Goal: Task Accomplishment & Management: Manage account settings

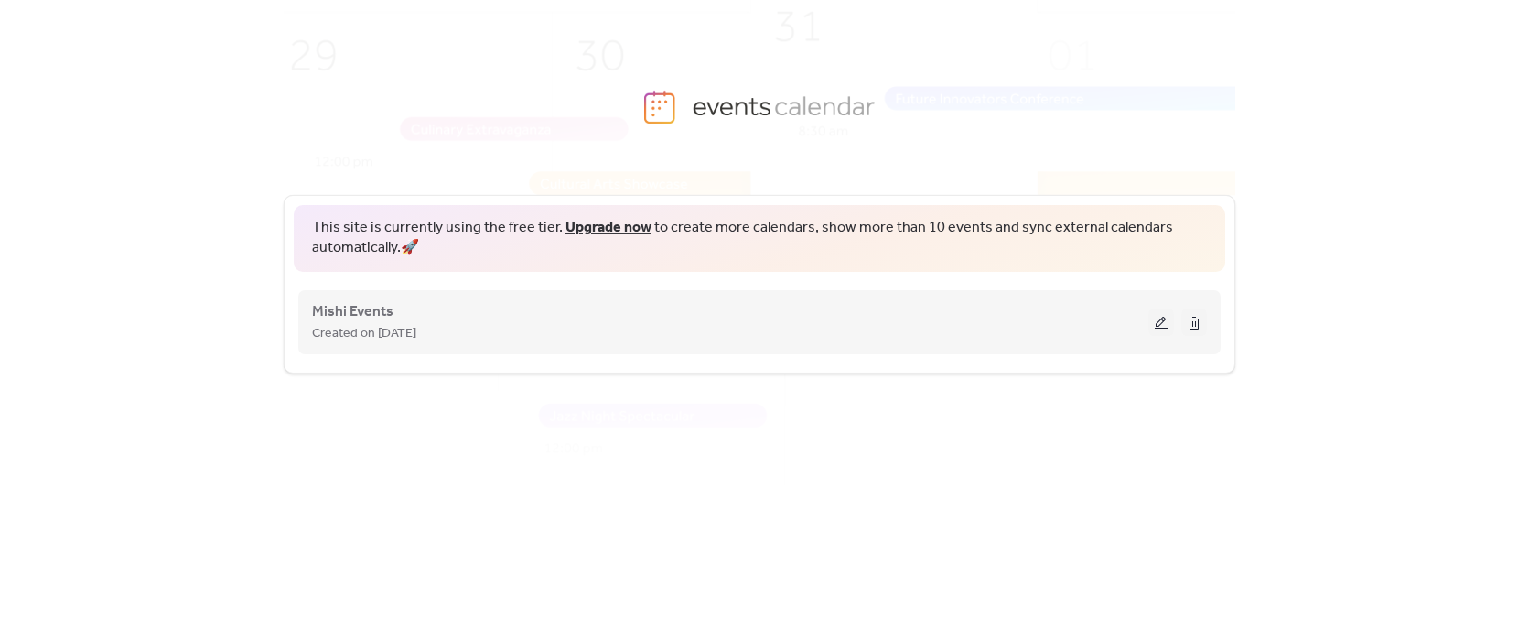
click at [1161, 322] on button at bounding box center [1161, 321] width 26 height 27
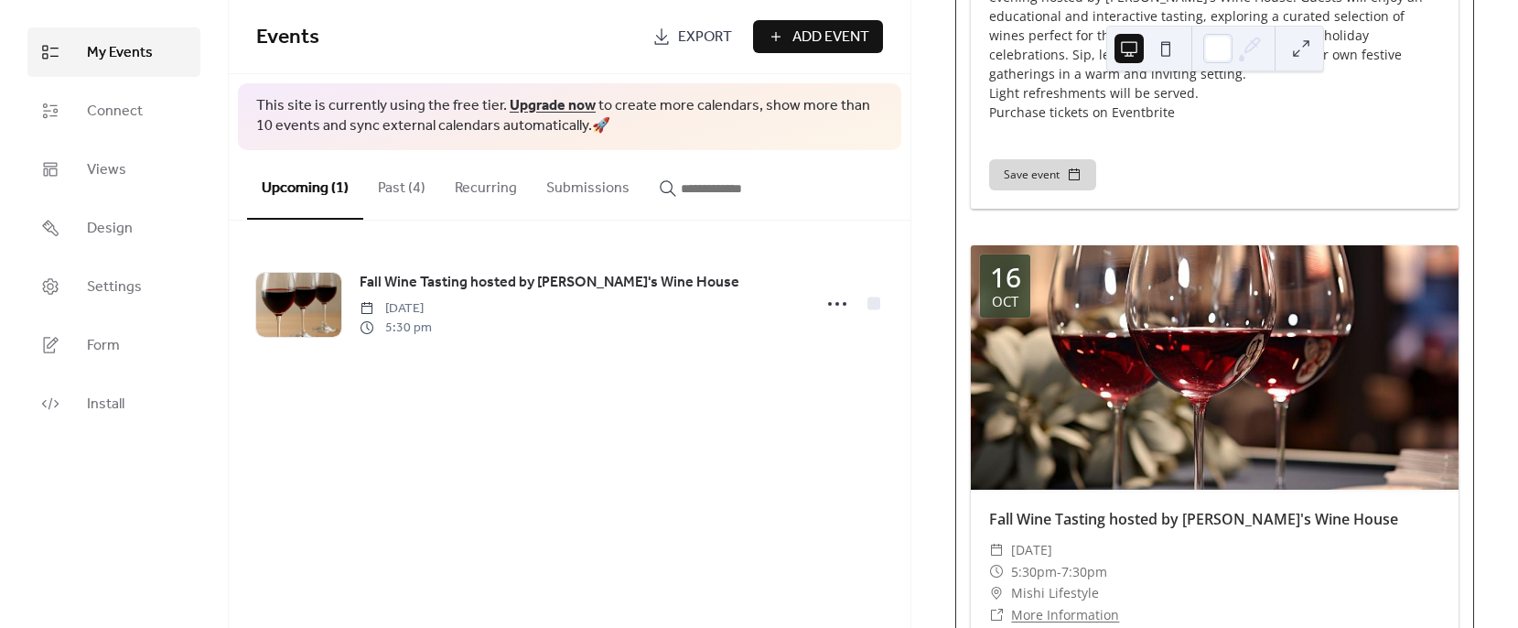
scroll to position [600, 0]
click at [1211, 301] on div at bounding box center [1215, 367] width 488 height 243
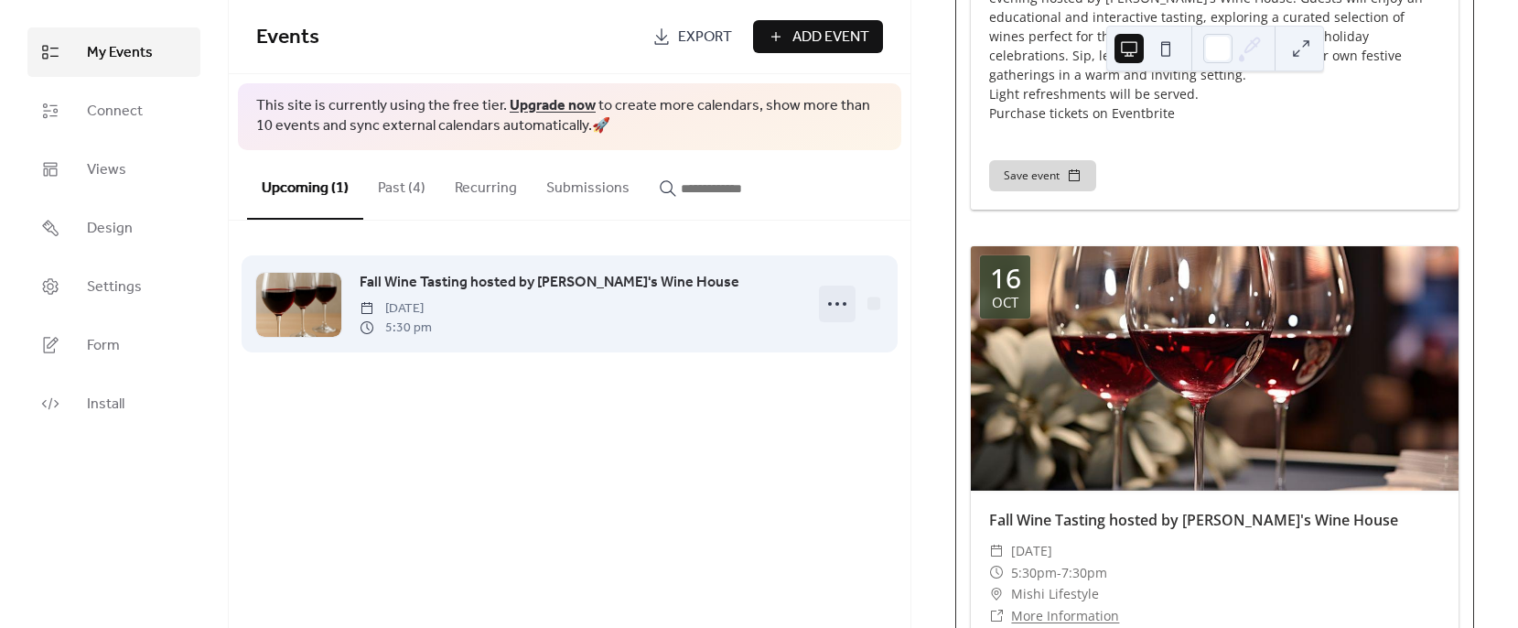
click at [836, 306] on icon at bounding box center [837, 303] width 29 height 29
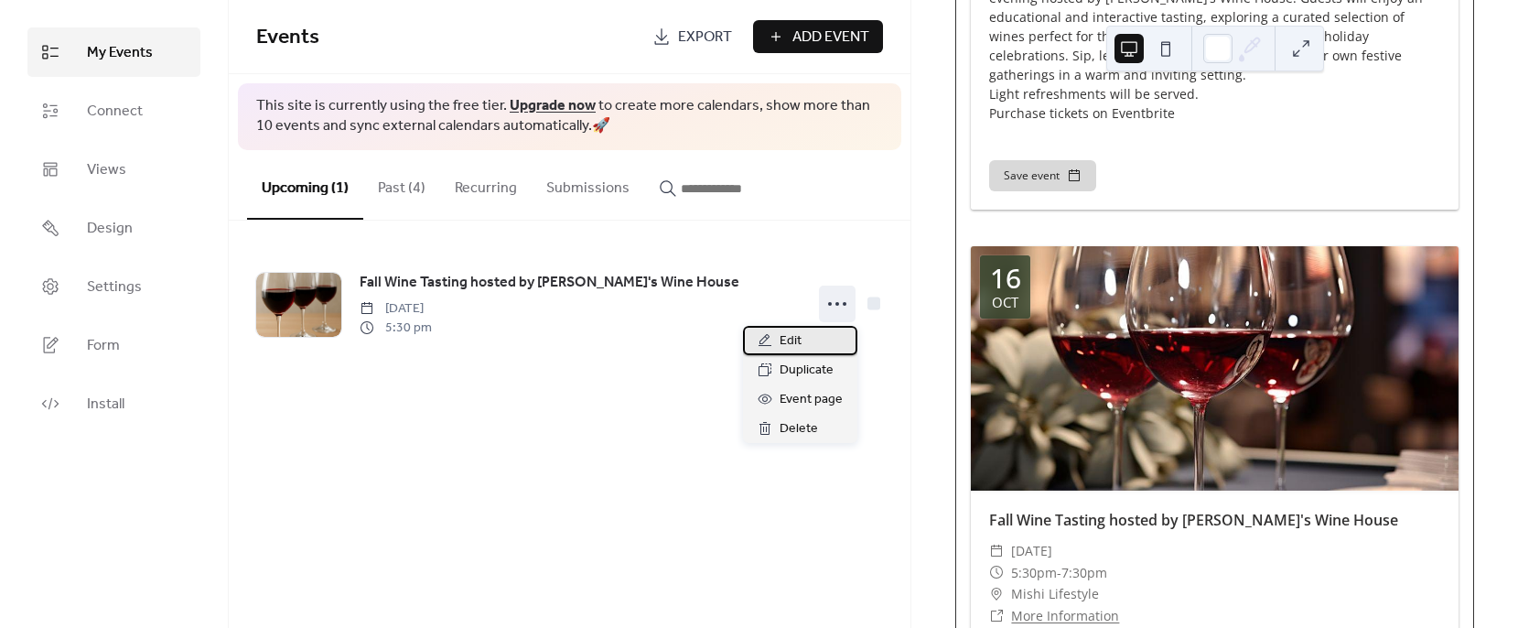
click at [784, 341] on span "Edit" at bounding box center [791, 341] width 22 height 22
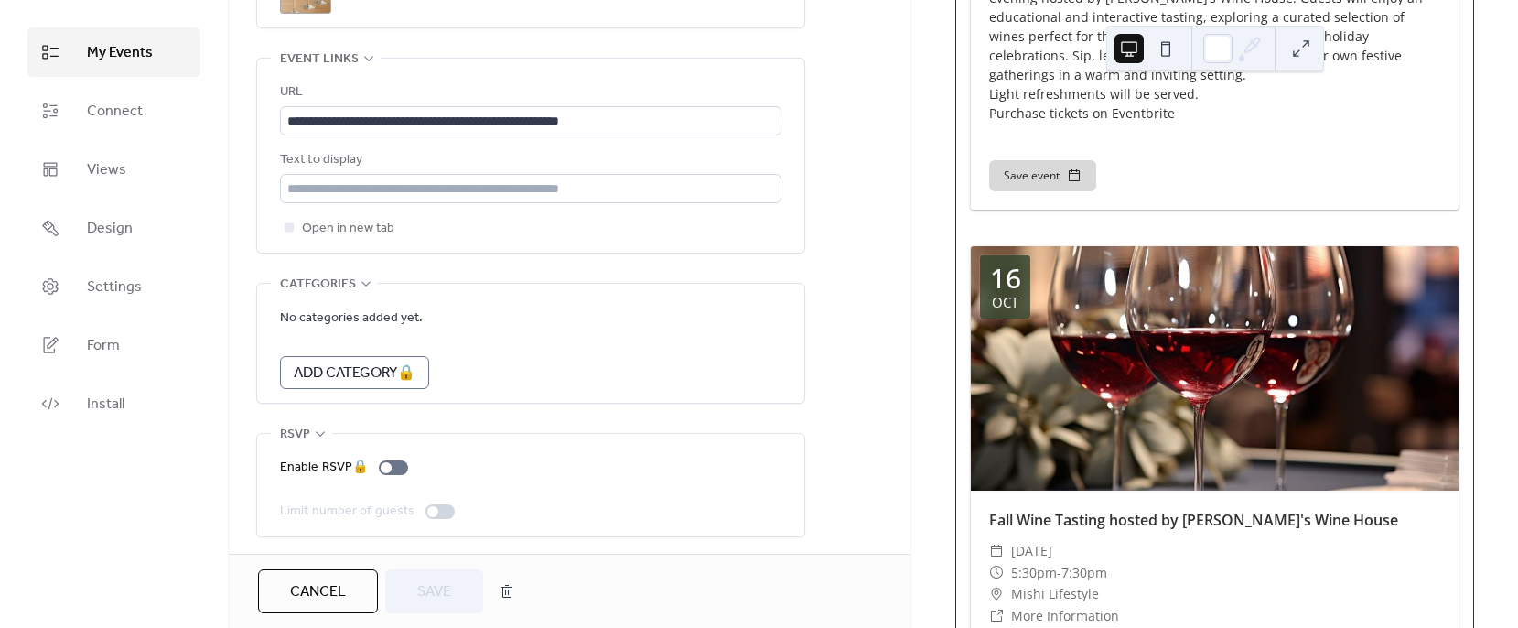
scroll to position [1031, 0]
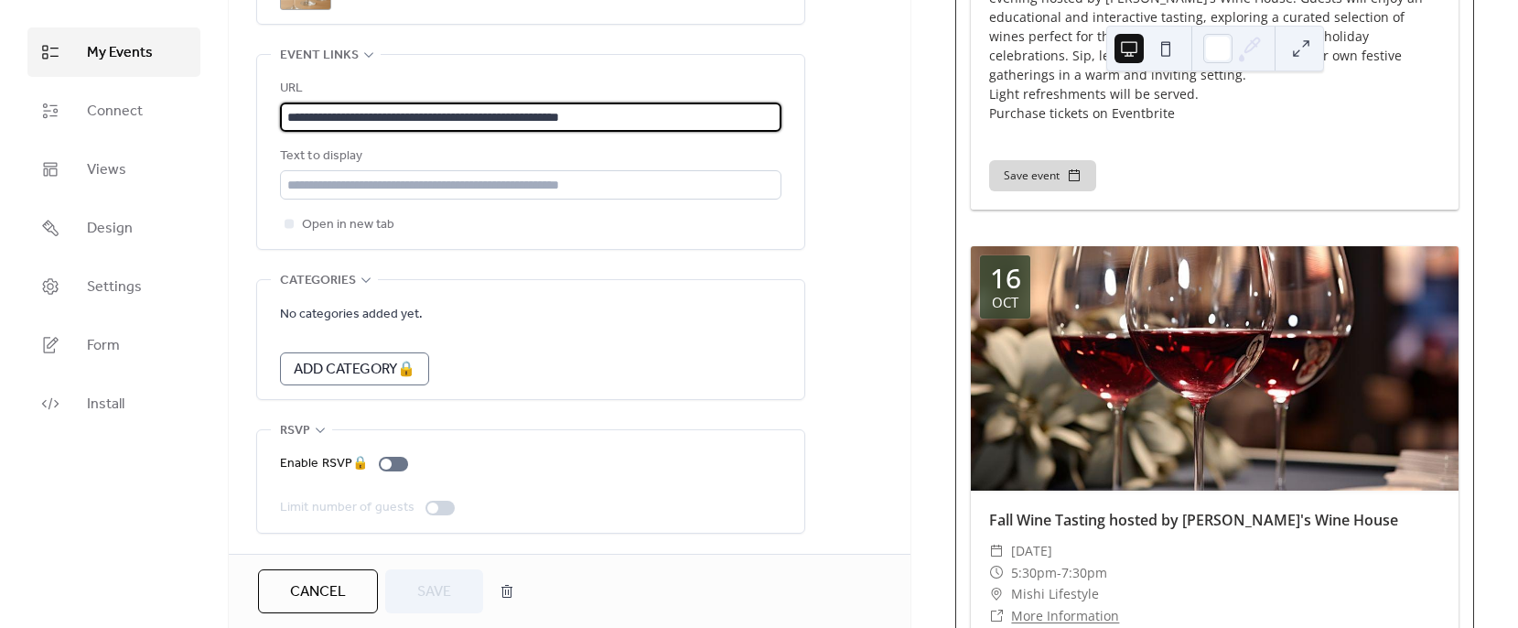
drag, startPoint x: 642, startPoint y: 103, endPoint x: 236, endPoint y: 98, distance: 406.3
paste input "**********"
type input "**********"
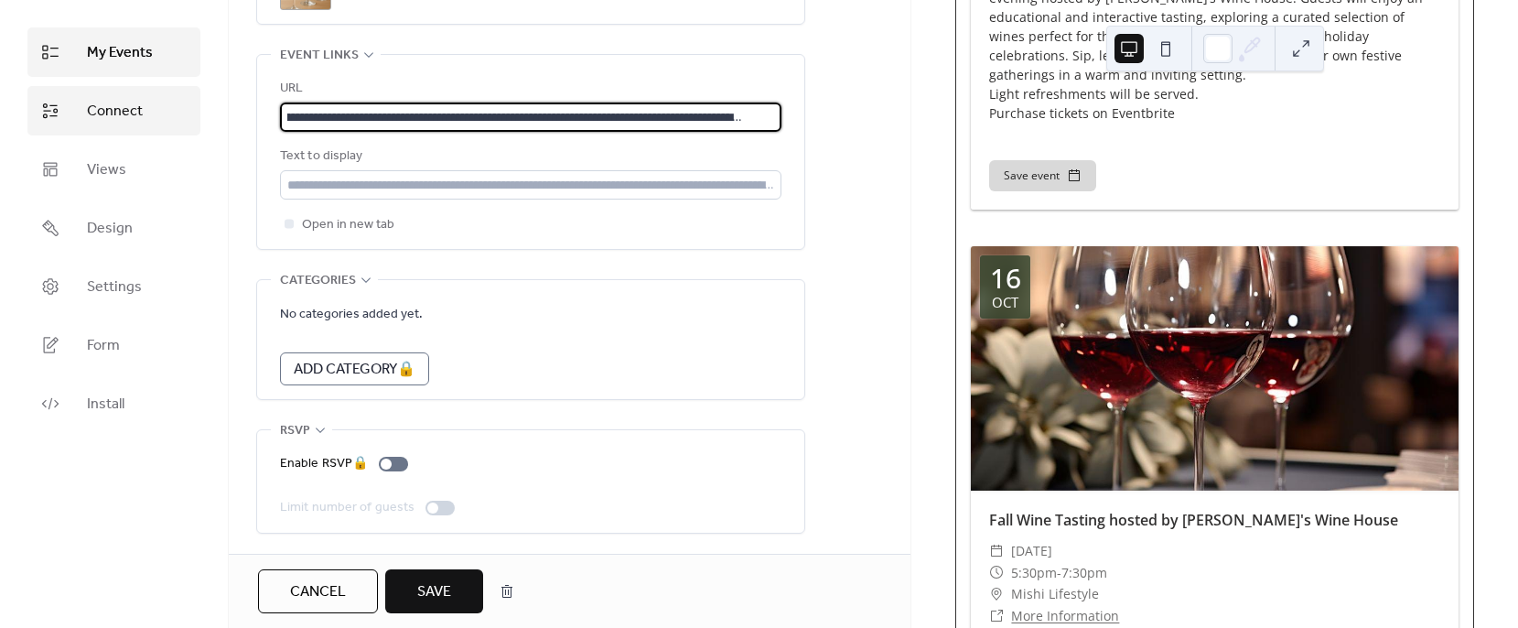
scroll to position [0, 0]
drag, startPoint x: 777, startPoint y: 111, endPoint x: 186, endPoint y: 92, distance: 591.4
click at [186, 92] on div "**********" at bounding box center [759, 314] width 1518 height 628
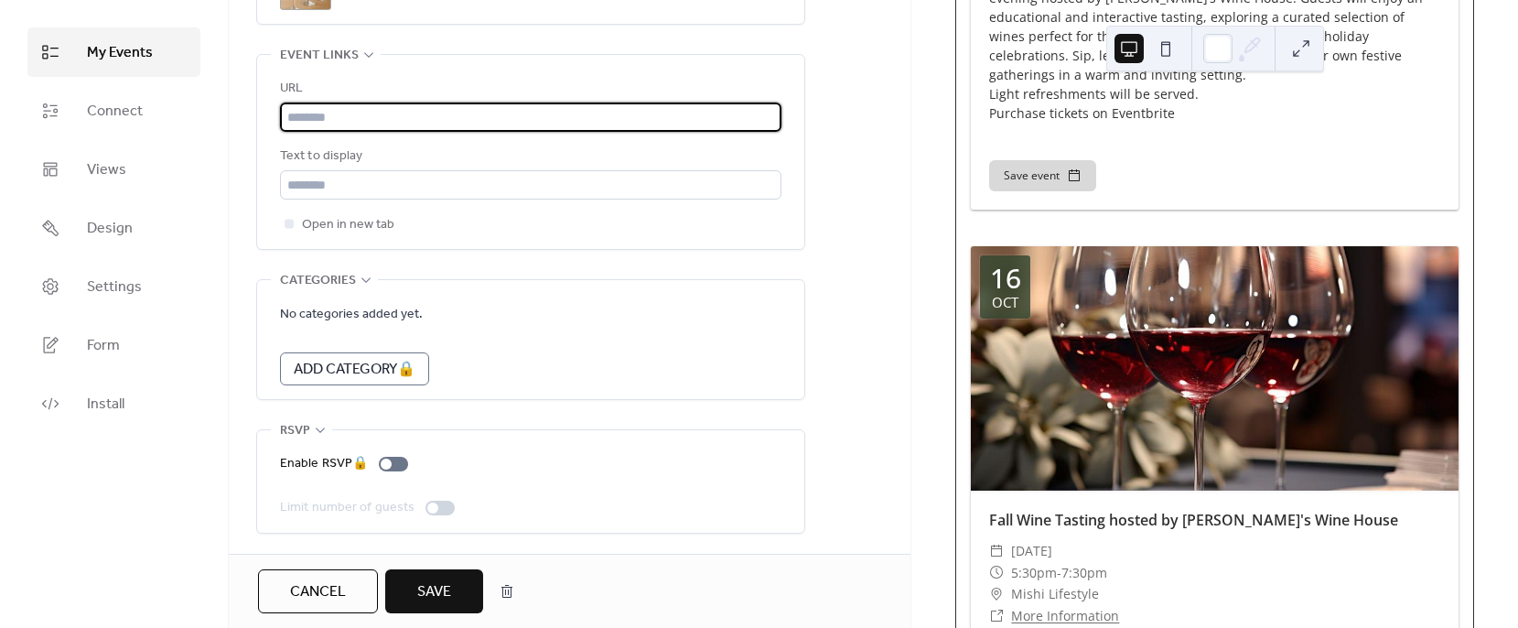
paste input "**********"
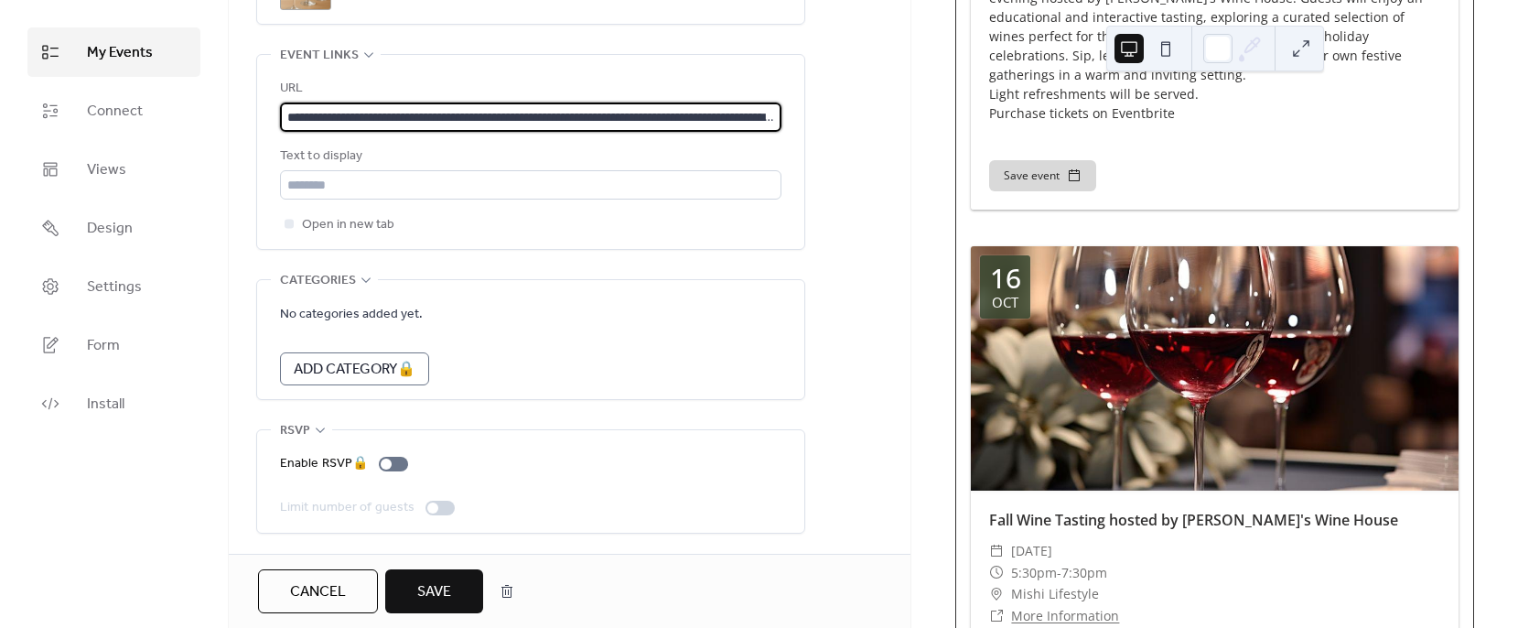
scroll to position [0, 188]
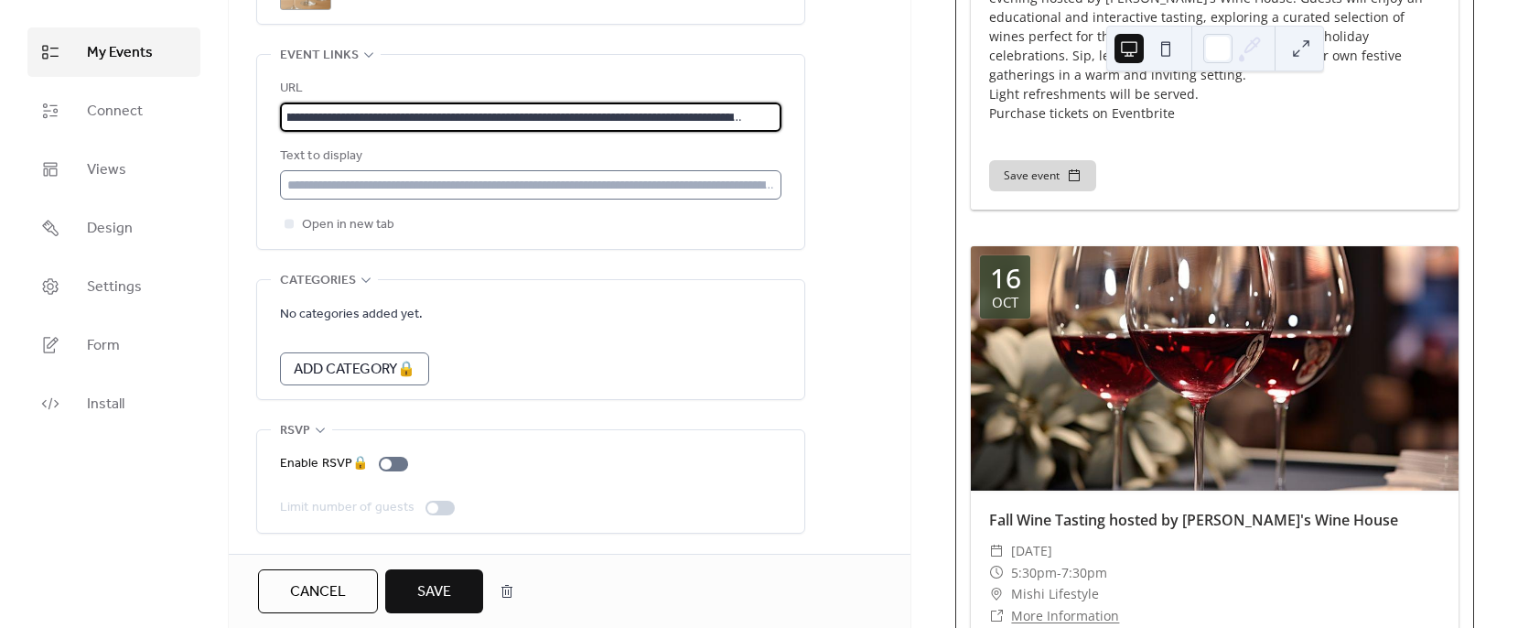
type input "**********"
click at [638, 172] on input "text" at bounding box center [530, 184] width 501 height 29
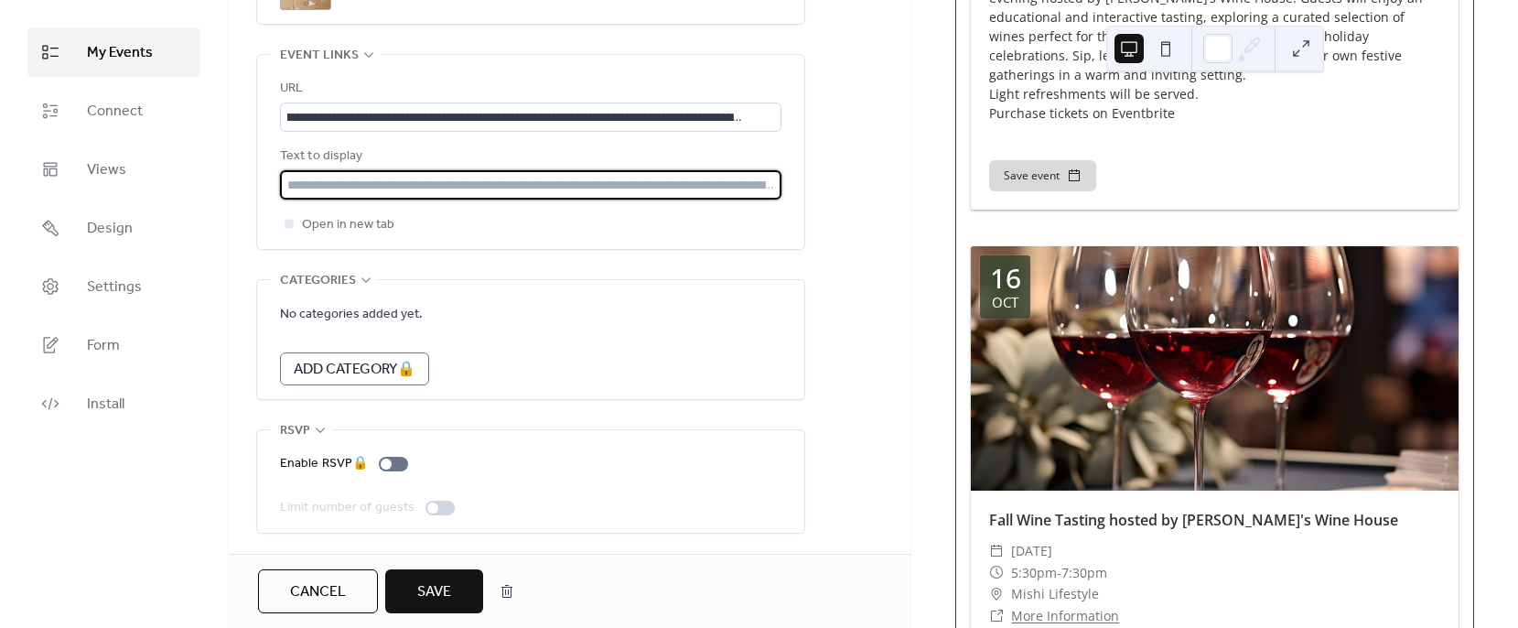
scroll to position [0, 0]
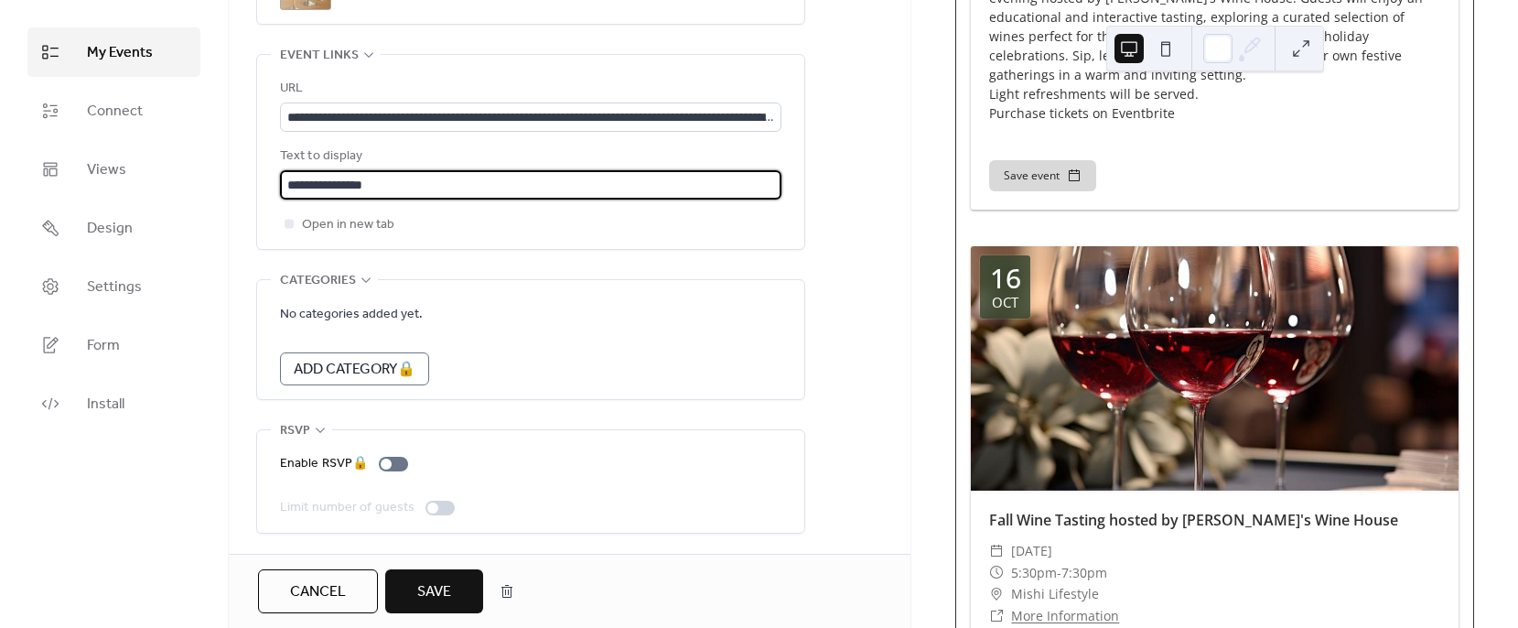
type input "**********"
click at [418, 597] on span "Save" at bounding box center [434, 592] width 34 height 22
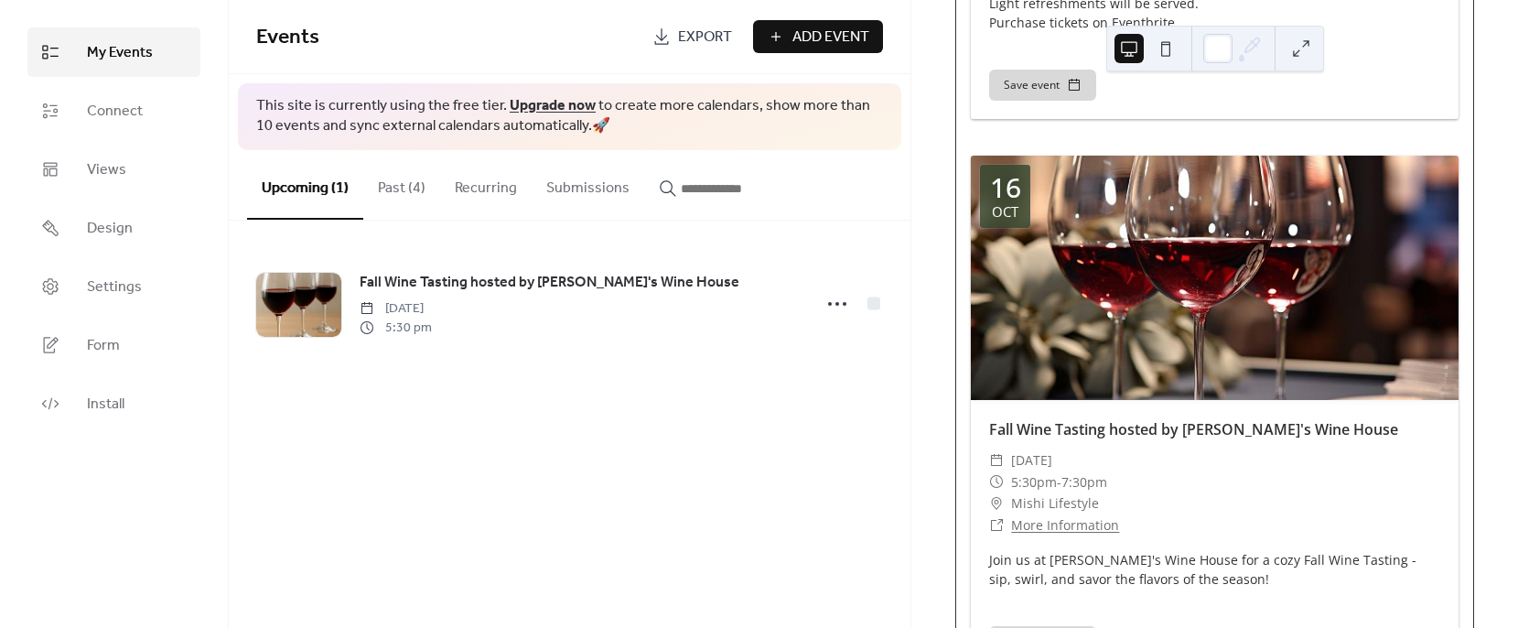
scroll to position [785, 0]
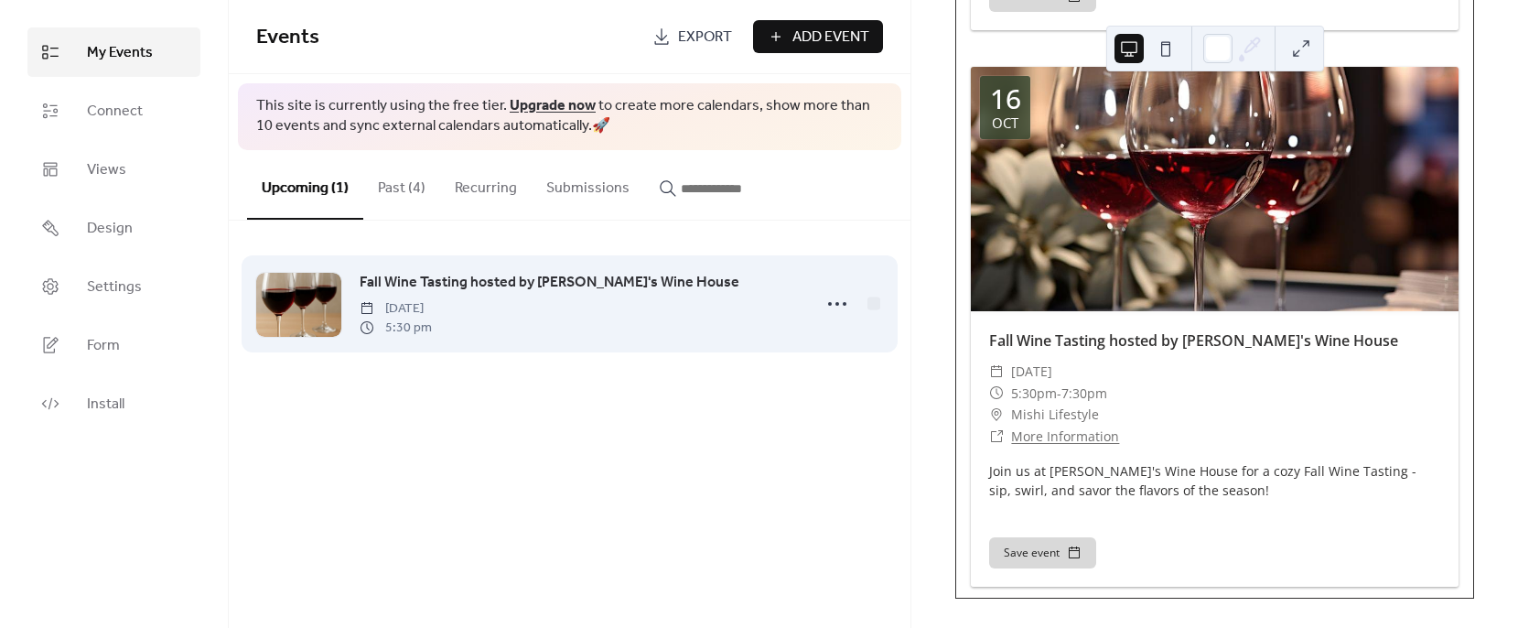
click at [423, 315] on span "[DATE]" at bounding box center [396, 308] width 72 height 19
click at [832, 302] on icon at bounding box center [837, 303] width 29 height 29
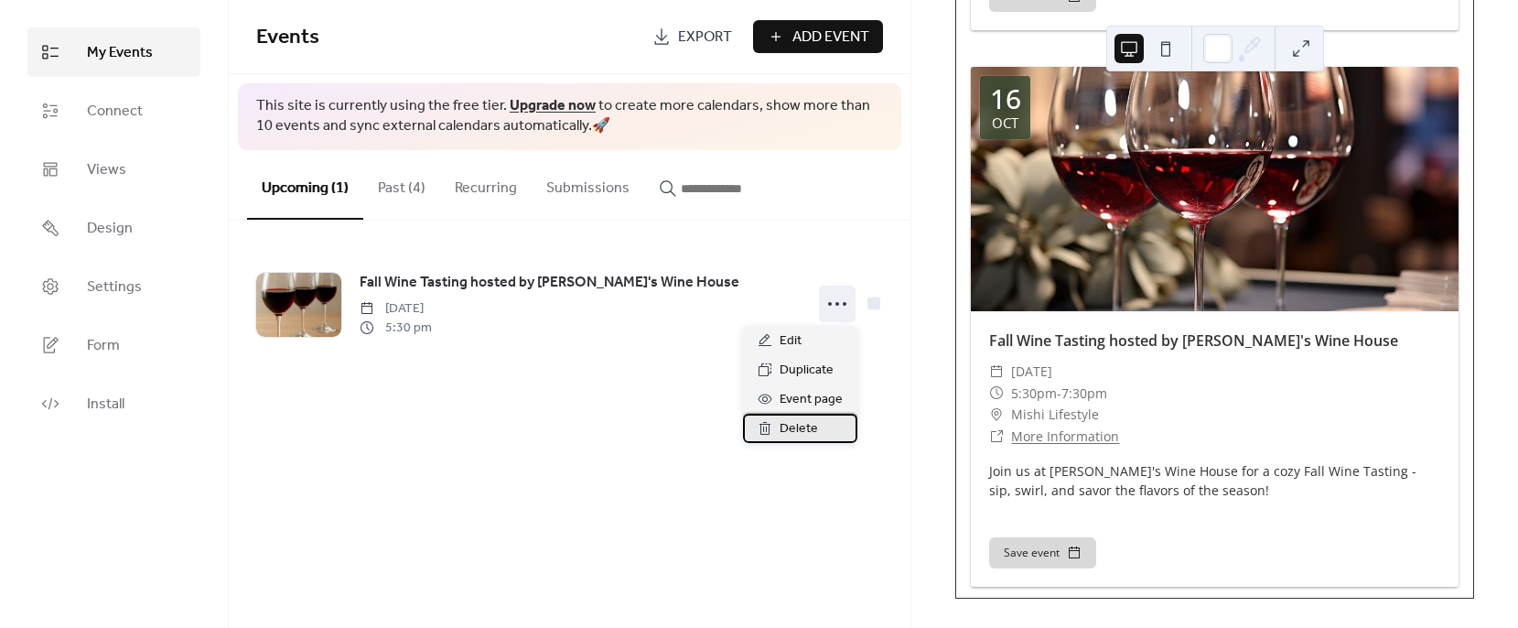
click at [802, 433] on span "Delete" at bounding box center [799, 429] width 38 height 22
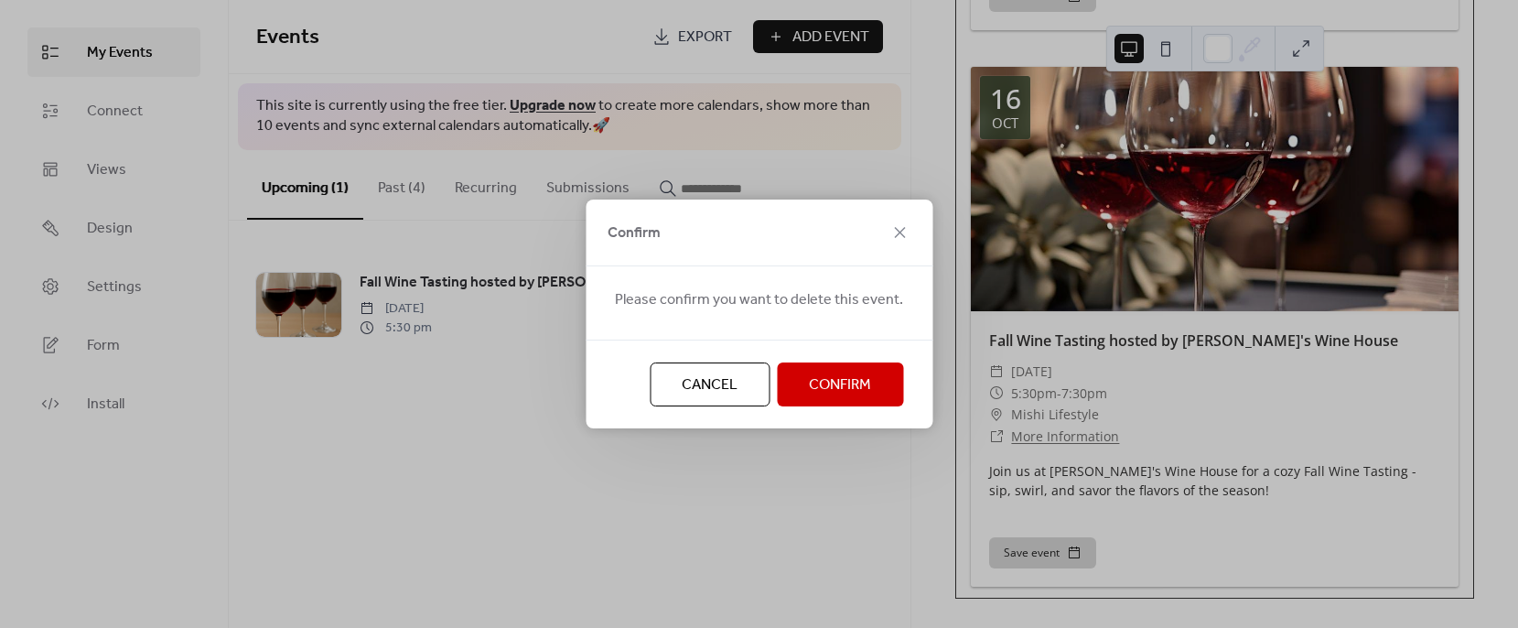
click at [809, 390] on span "Confirm" at bounding box center [840, 385] width 62 height 22
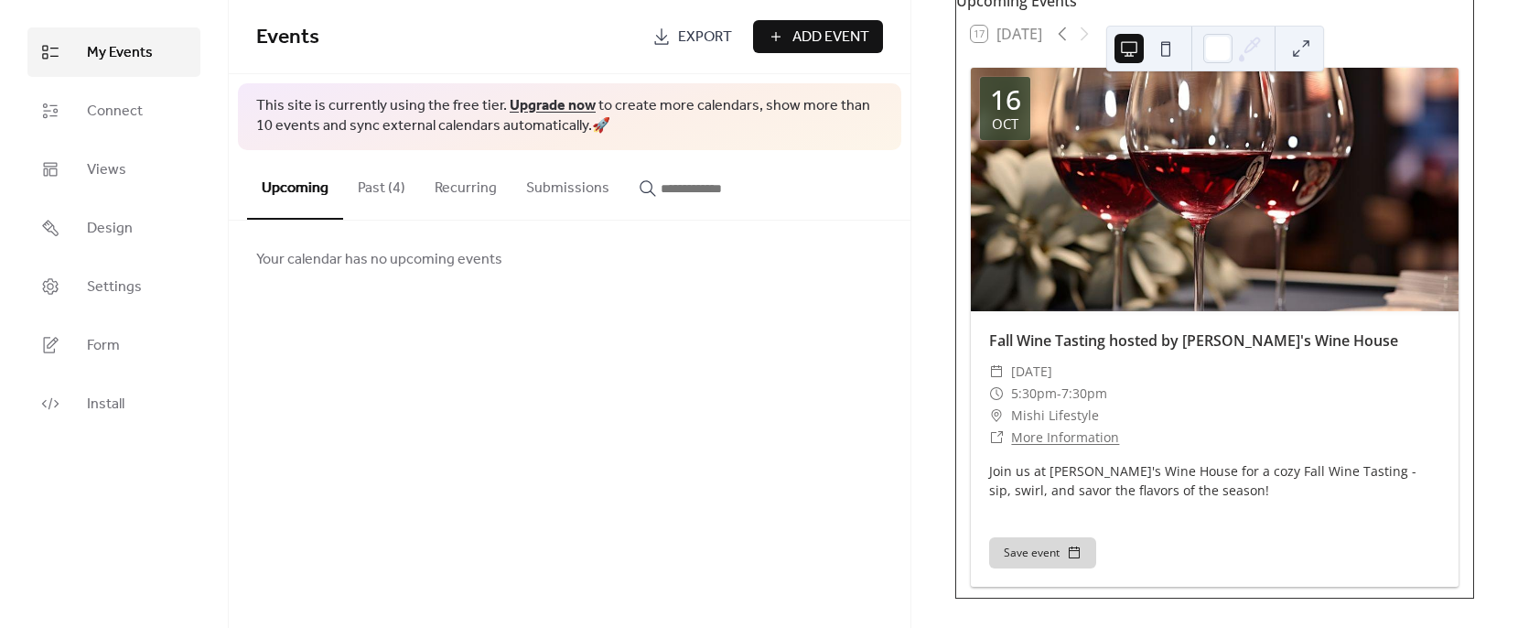
scroll to position [0, 0]
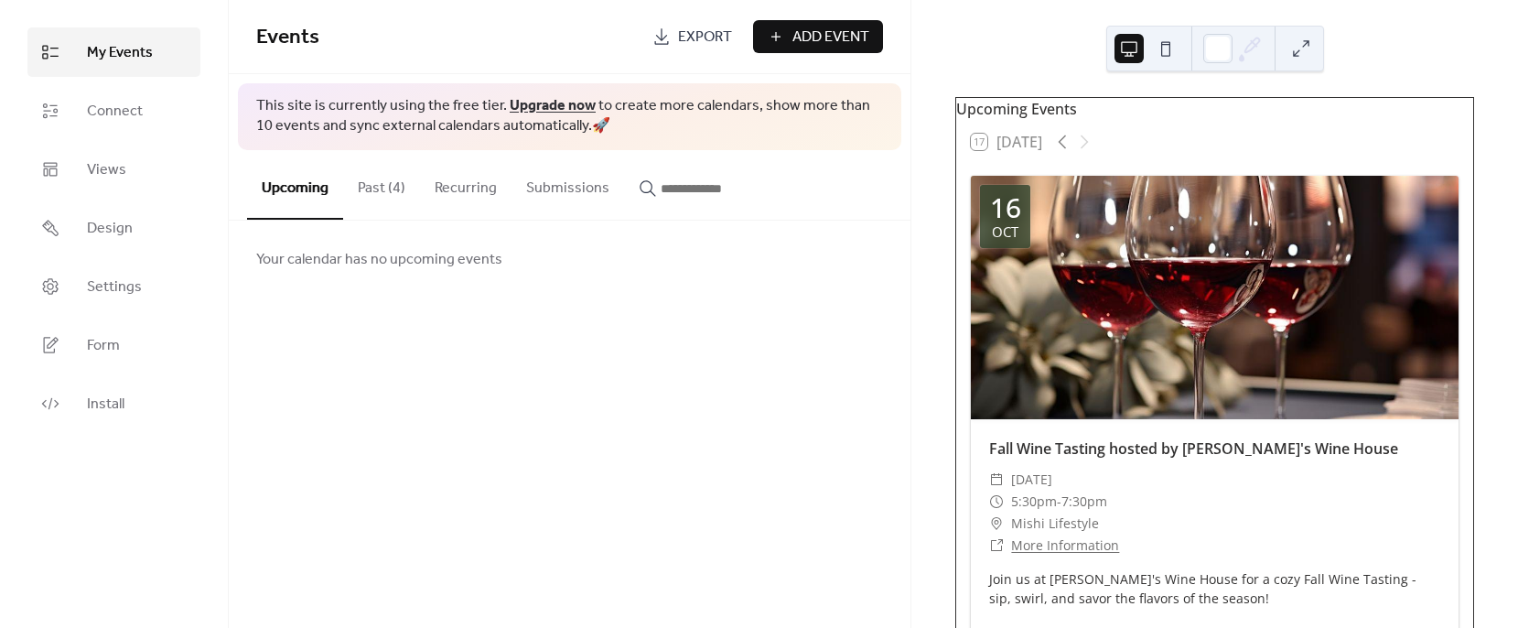
click at [379, 189] on button "Past (4)" at bounding box center [381, 184] width 77 height 68
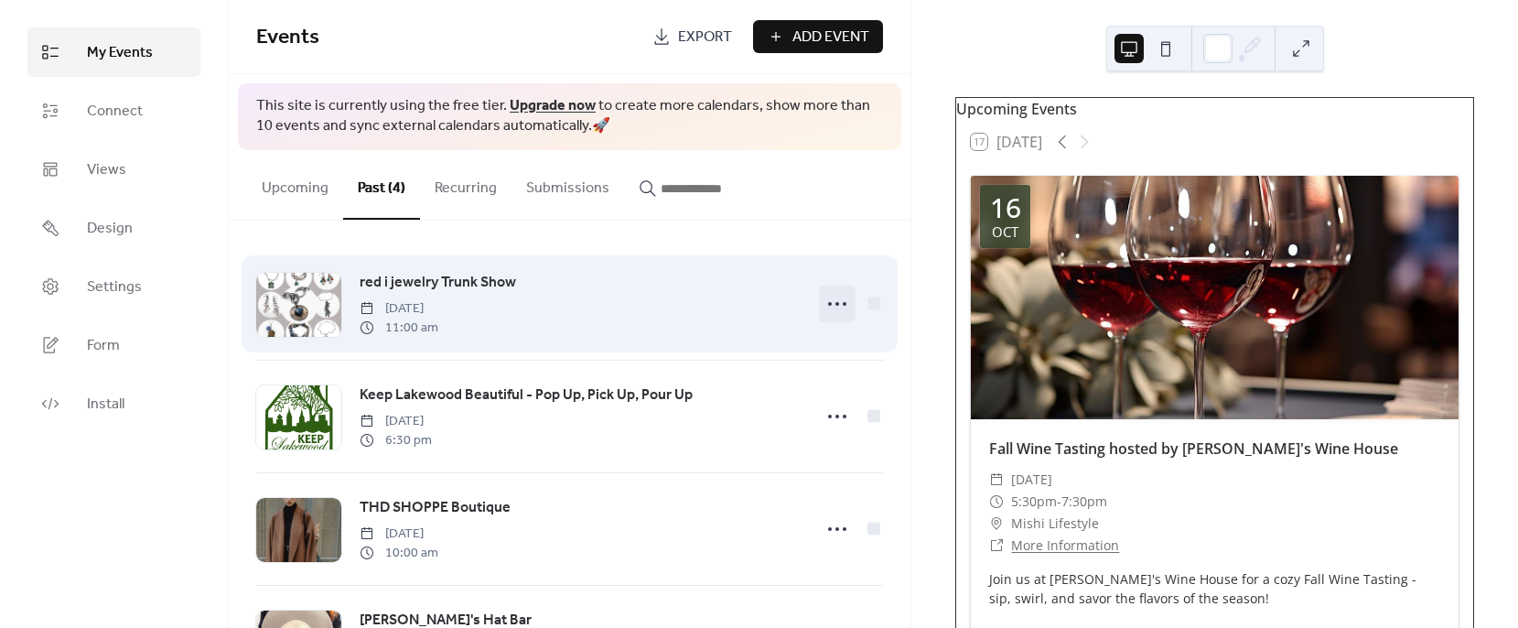
drag, startPoint x: 826, startPoint y: 302, endPoint x: 830, endPoint y: 316, distance: 14.2
click at [830, 316] on icon at bounding box center [837, 303] width 29 height 29
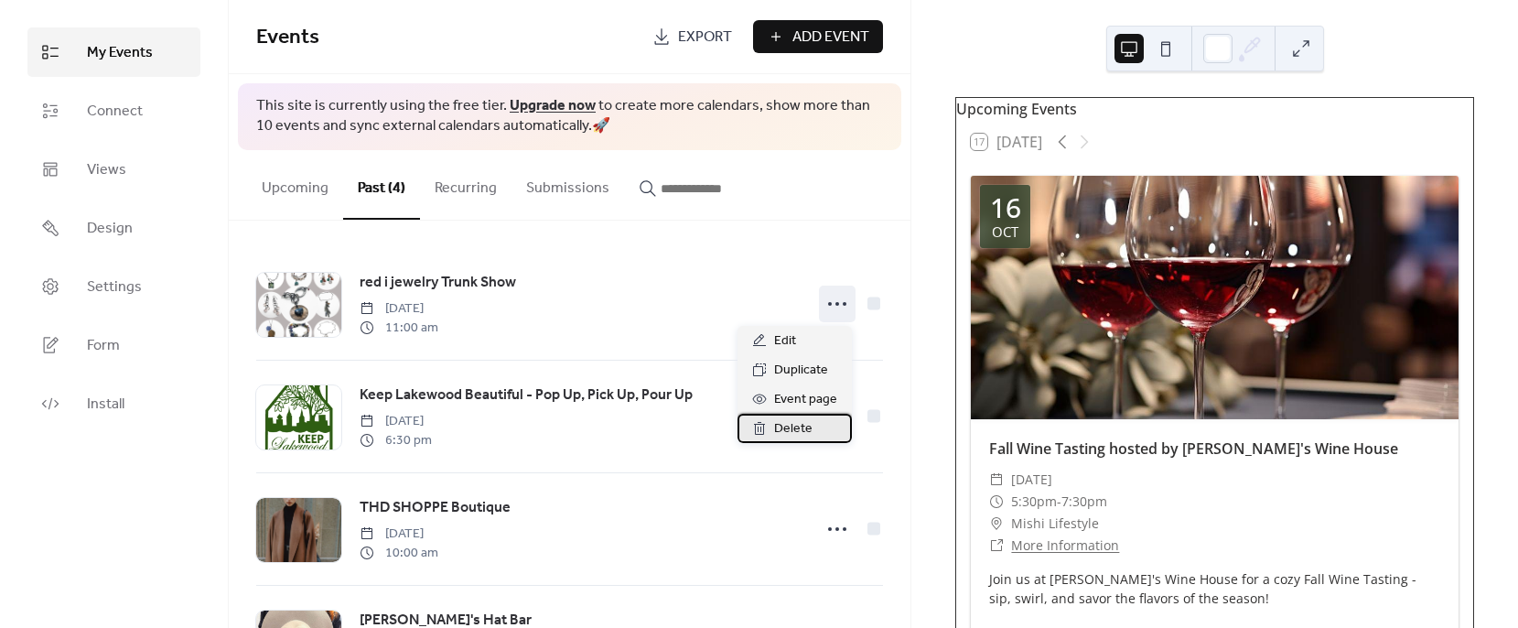
click at [793, 435] on span "Delete" at bounding box center [793, 429] width 38 height 22
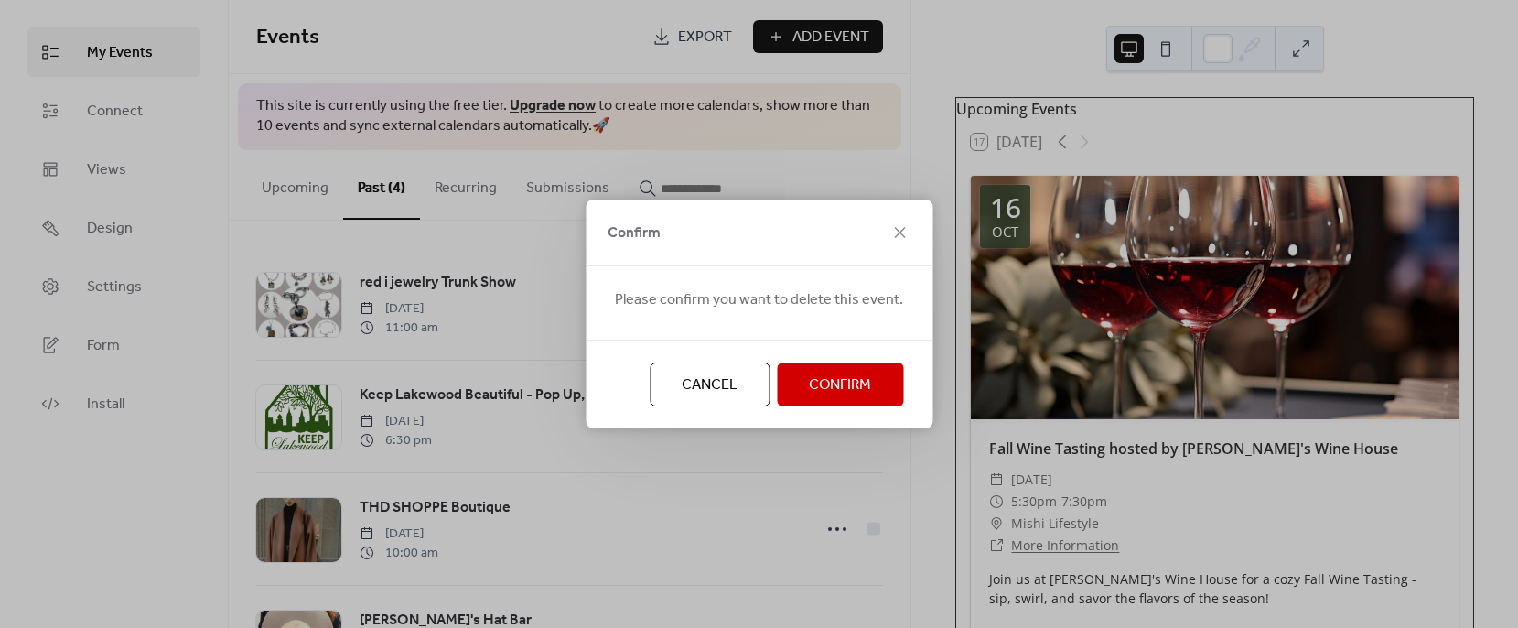
click at [825, 386] on span "Confirm" at bounding box center [840, 385] width 62 height 22
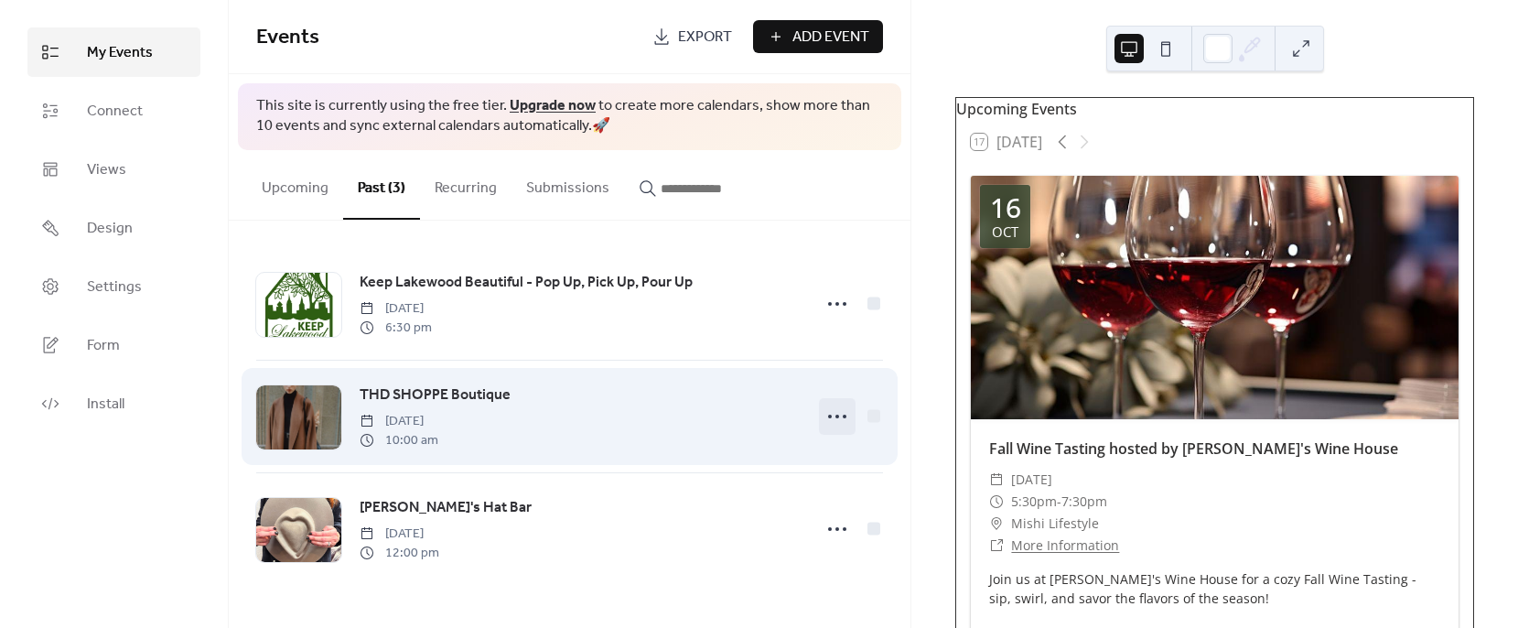
click at [837, 418] on circle at bounding box center [837, 417] width 4 height 4
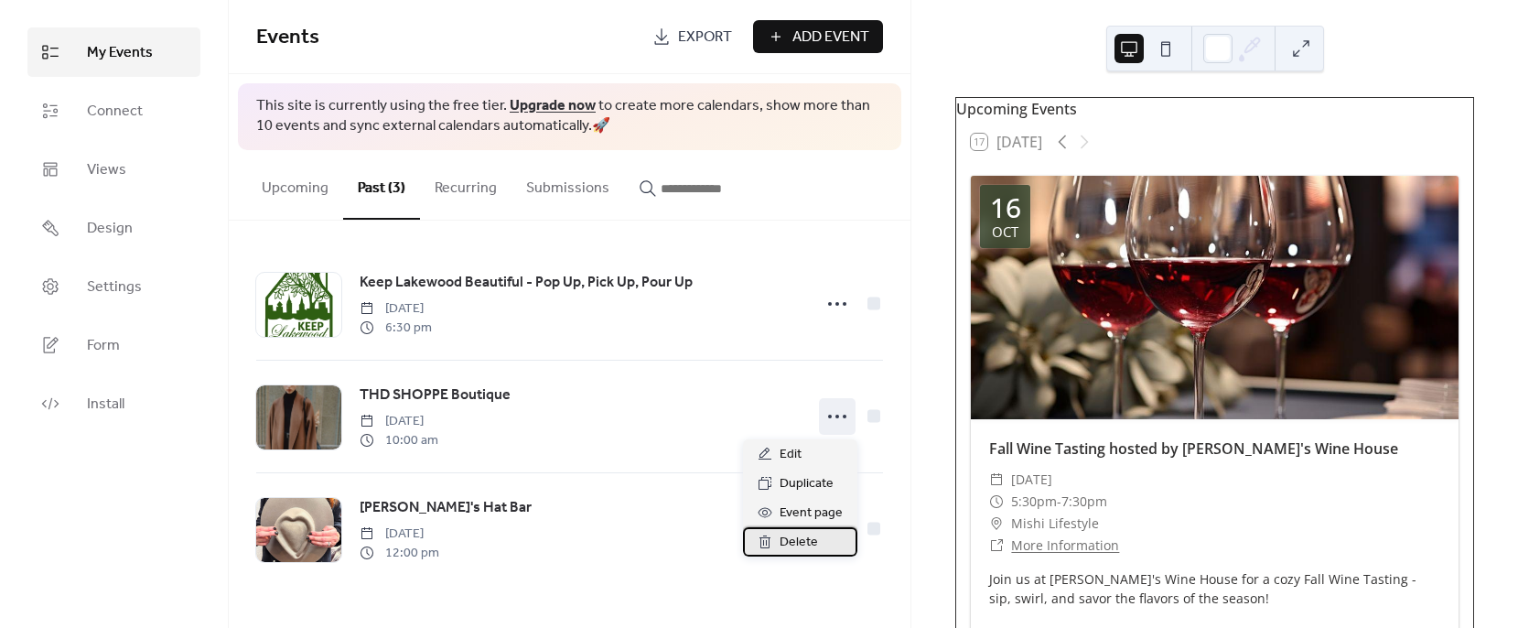
click at [828, 544] on div "Delete" at bounding box center [800, 541] width 114 height 29
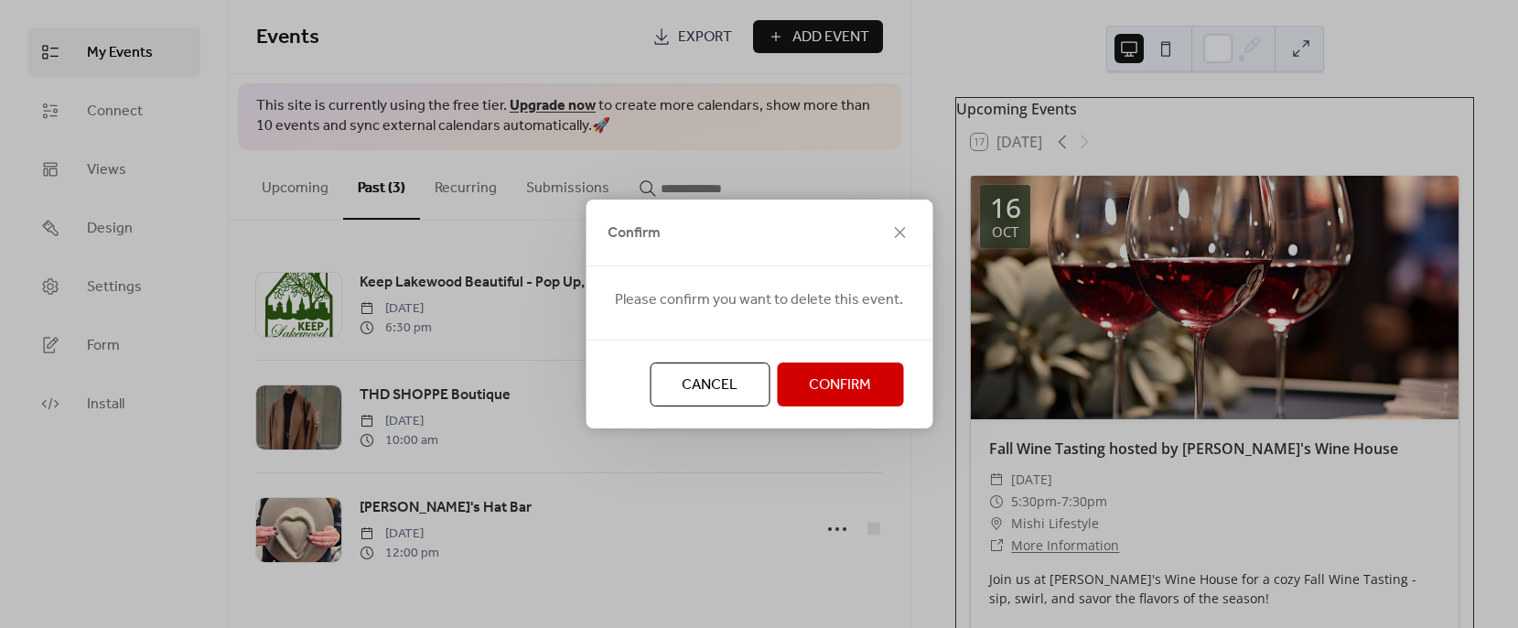
click at [803, 381] on button "Confirm" at bounding box center [840, 384] width 126 height 44
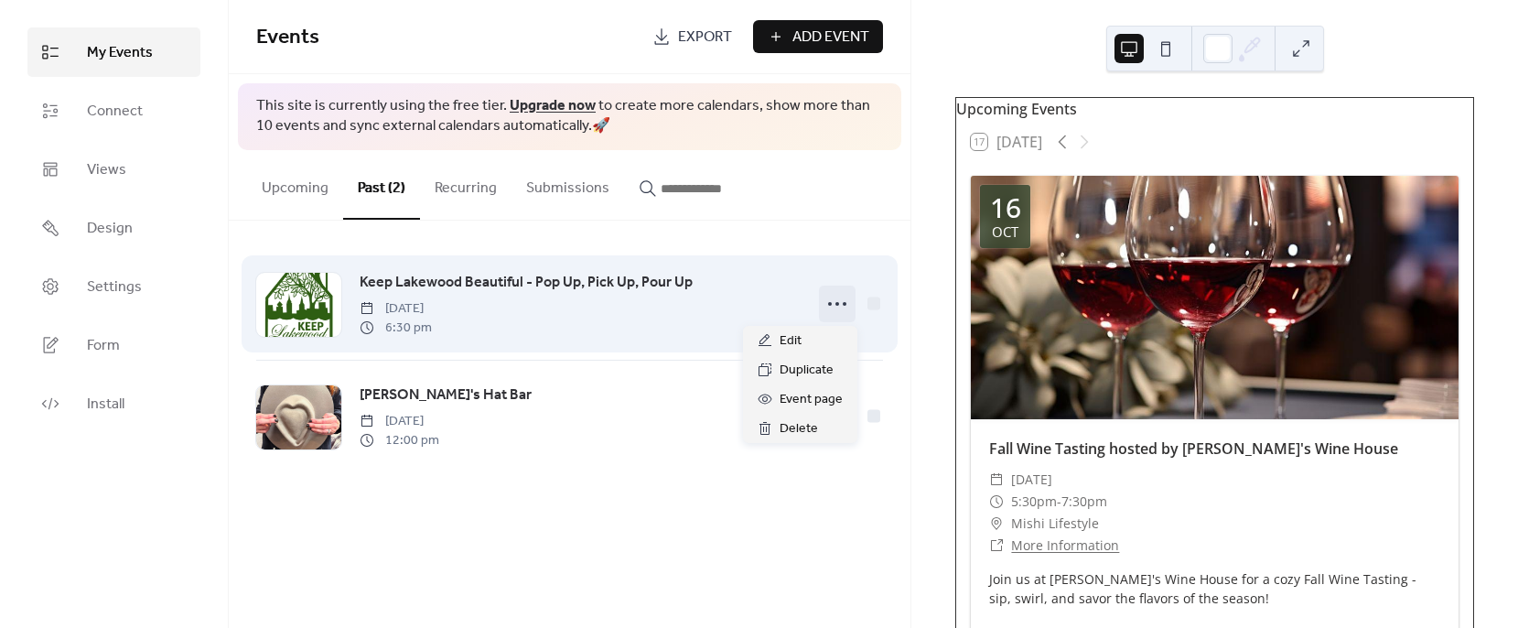
click at [835, 301] on icon at bounding box center [837, 303] width 29 height 29
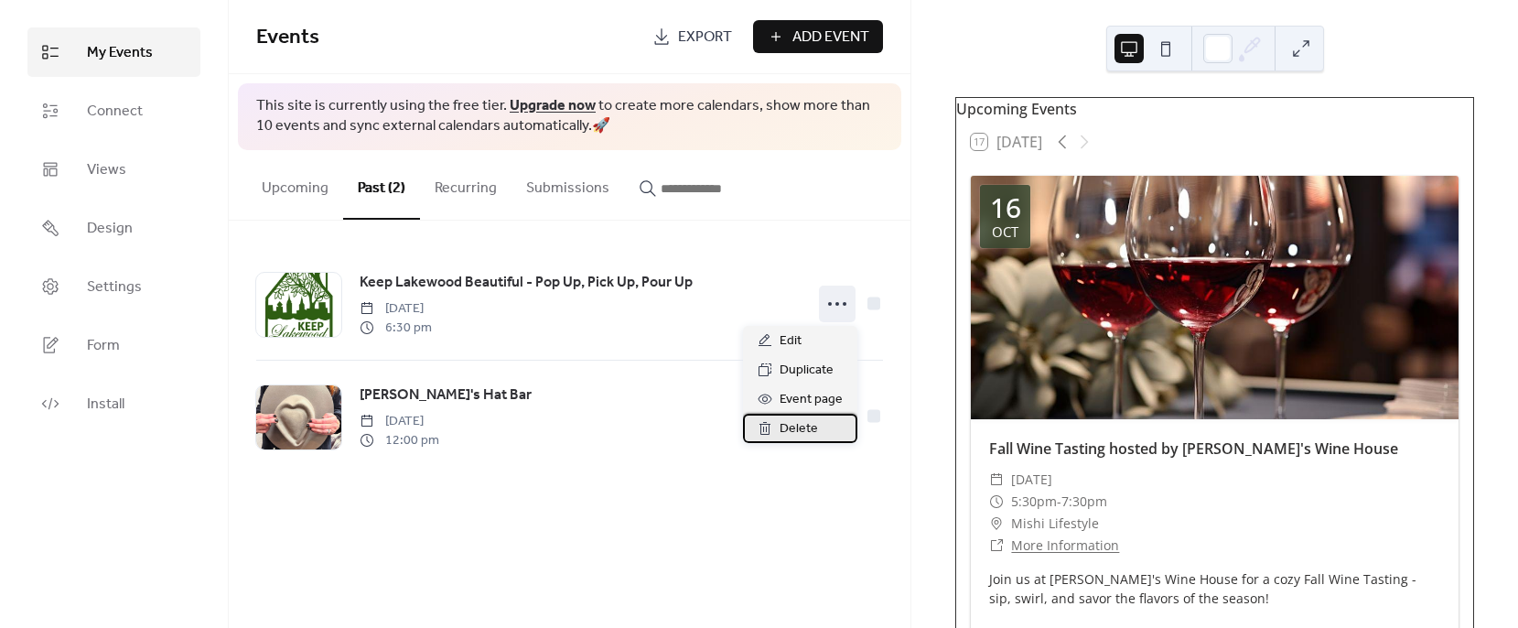
click at [853, 427] on div "Delete" at bounding box center [800, 428] width 114 height 29
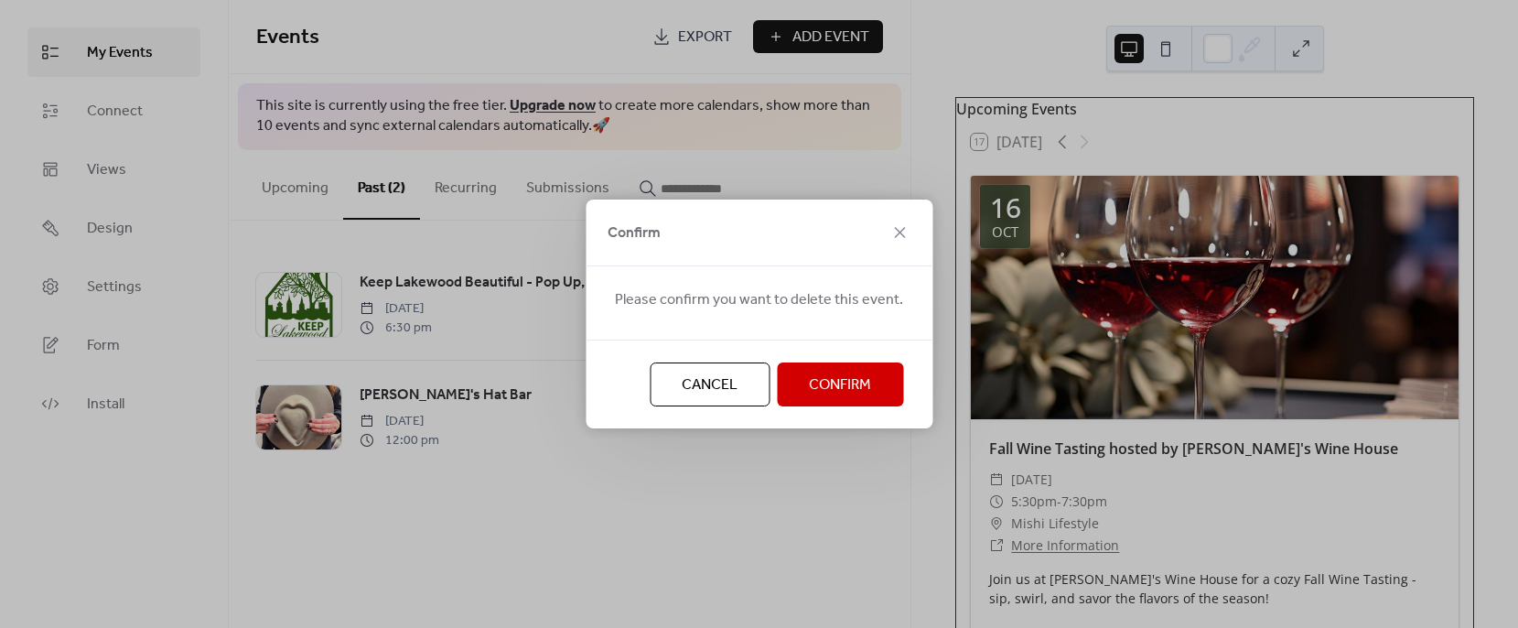
click at [809, 384] on span "Confirm" at bounding box center [840, 385] width 62 height 22
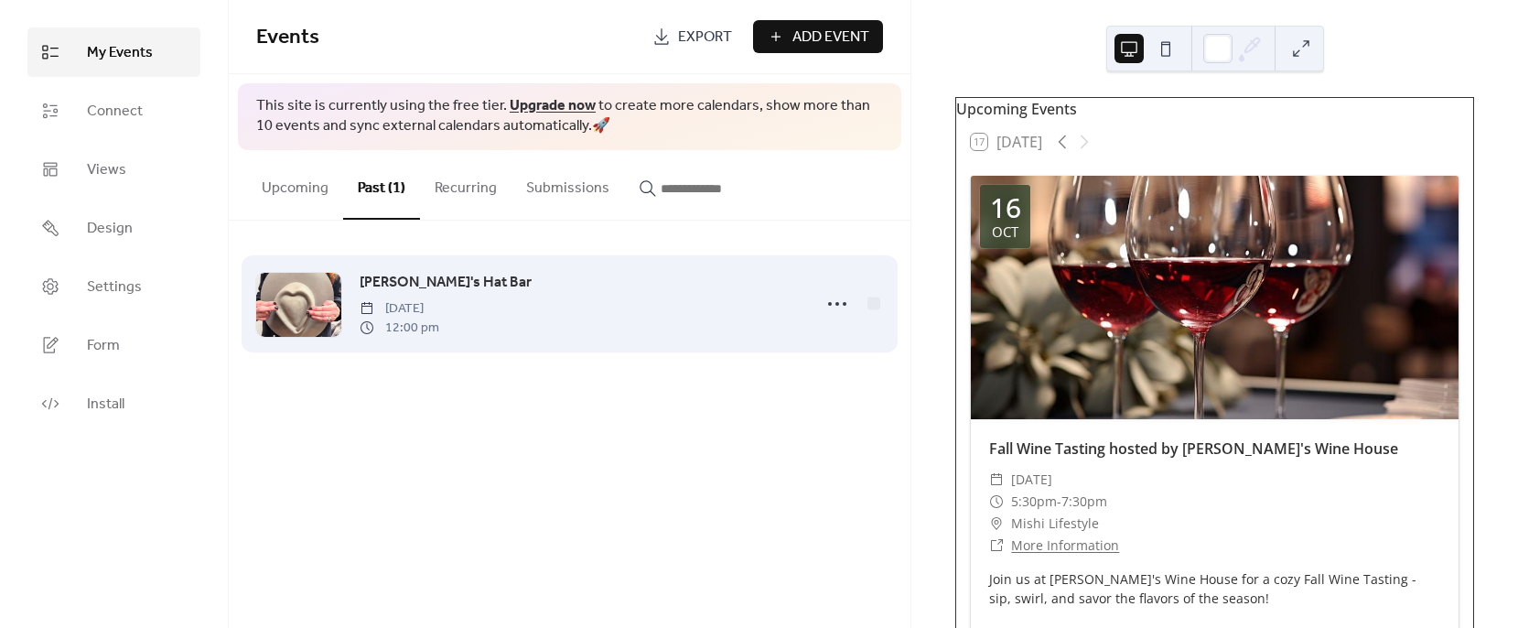
click at [841, 323] on div "[PERSON_NAME]'s Hat Bar [DATE] 12:00 pm" at bounding box center [569, 304] width 627 height 112
click at [835, 329] on div "[PERSON_NAME]'s Hat Bar [DATE] 12:00 pm" at bounding box center [569, 304] width 627 height 112
click at [841, 311] on icon at bounding box center [837, 303] width 29 height 29
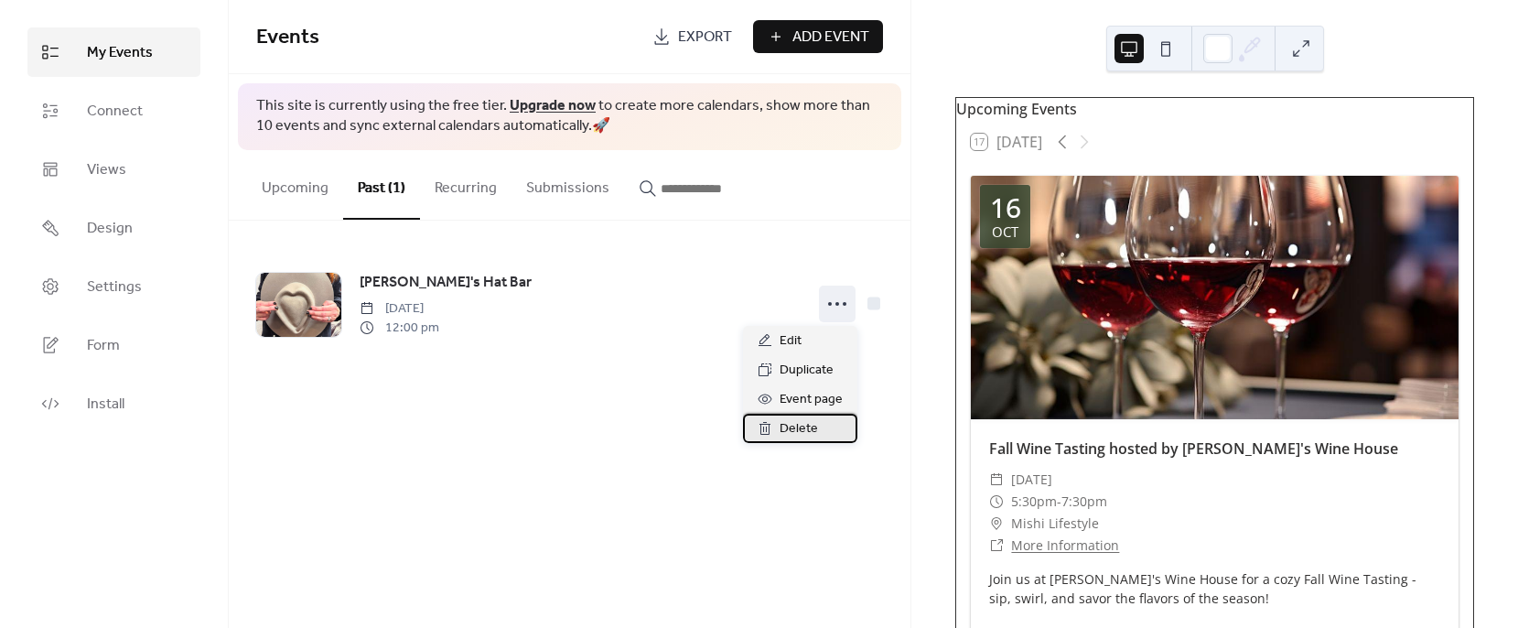
click at [795, 435] on span "Delete" at bounding box center [799, 429] width 38 height 22
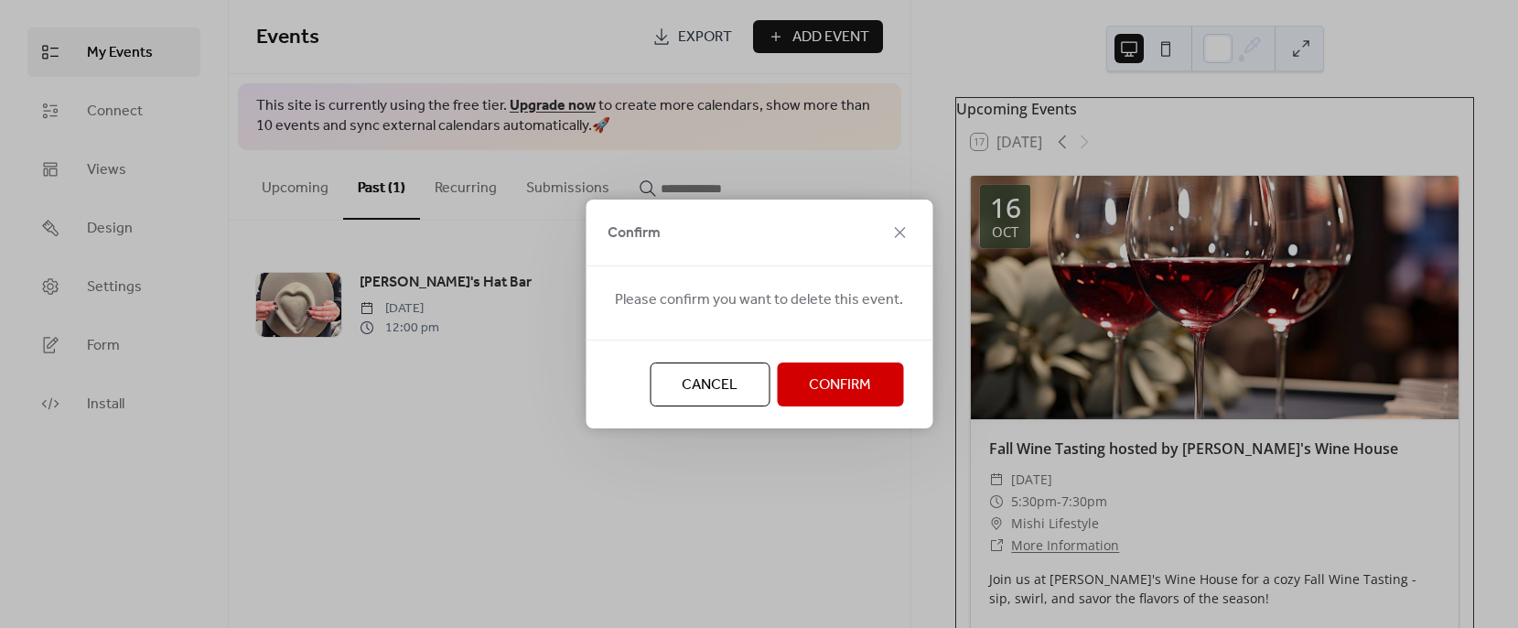
click at [811, 384] on span "Confirm" at bounding box center [840, 385] width 62 height 22
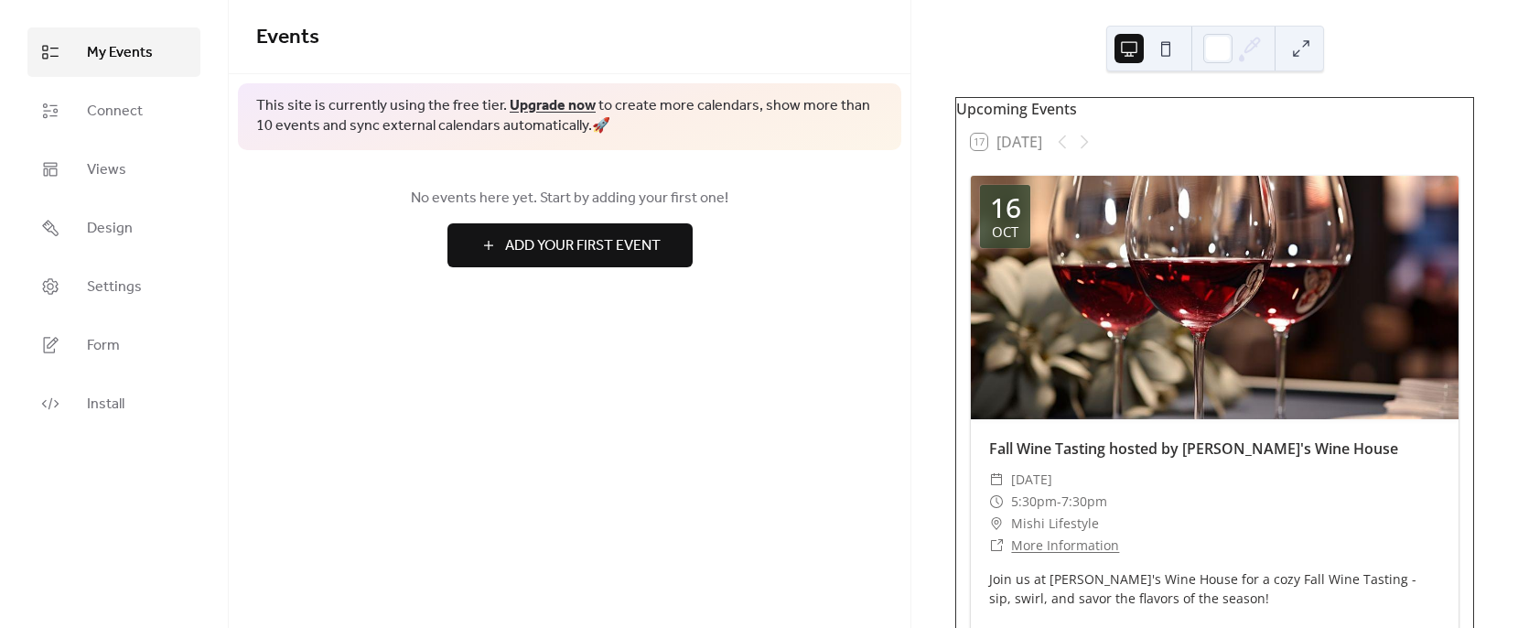
click at [88, 42] on span "My Events" at bounding box center [120, 53] width 66 height 22
